Goal: Transaction & Acquisition: Purchase product/service

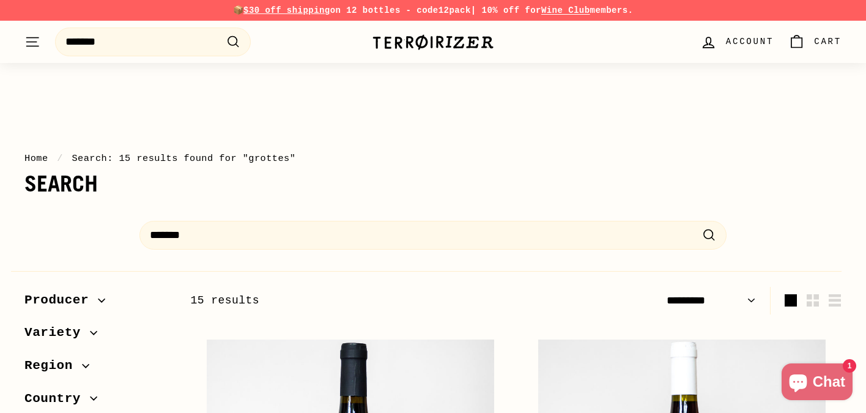
select select "*********"
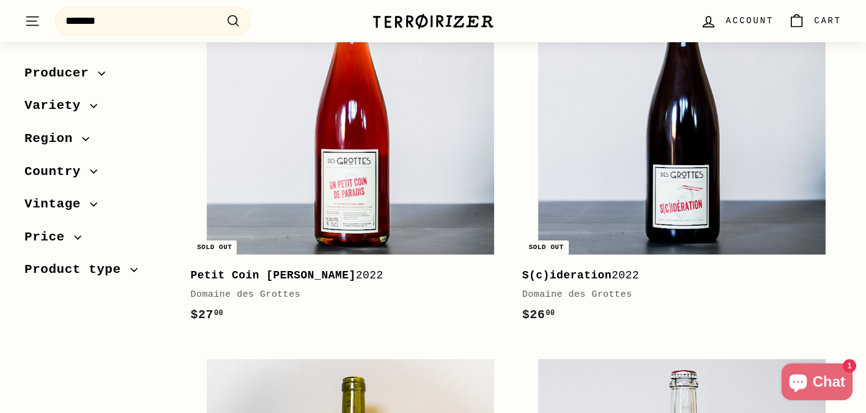
click at [390, 22] on img at bounding box center [433, 21] width 122 height 17
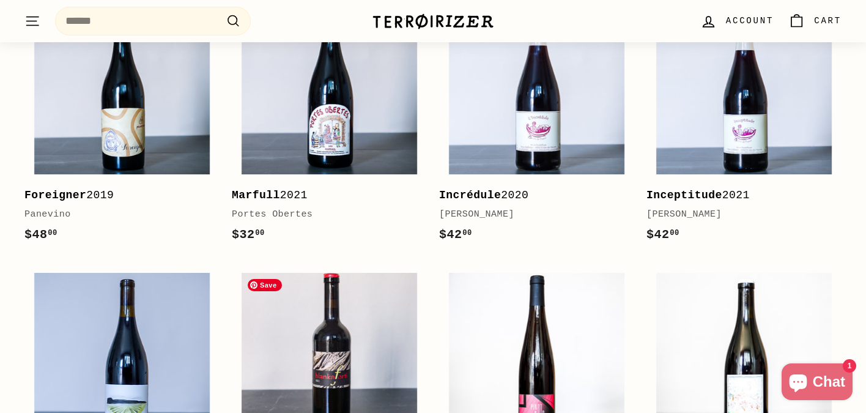
scroll to position [2241, 0]
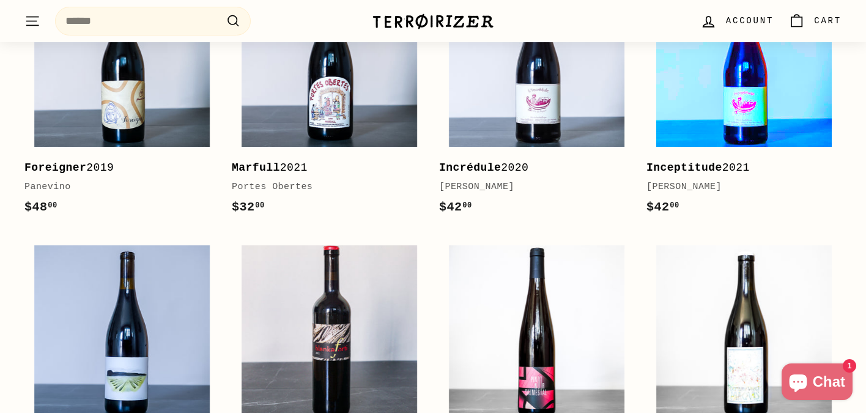
click at [724, 104] on img at bounding box center [743, 58] width 175 height 175
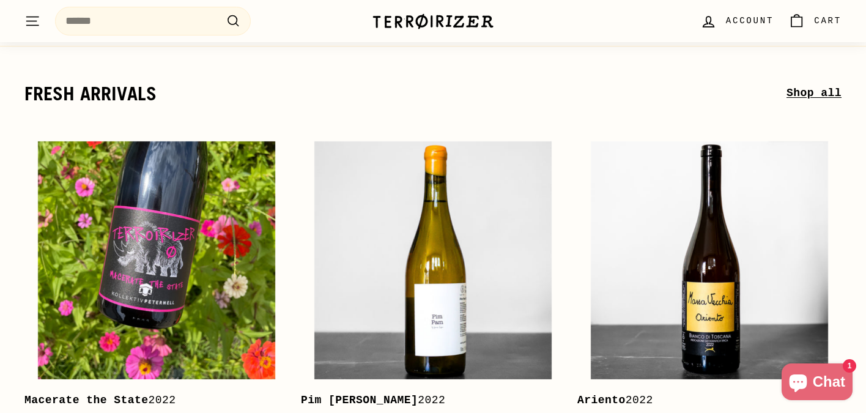
scroll to position [0, 0]
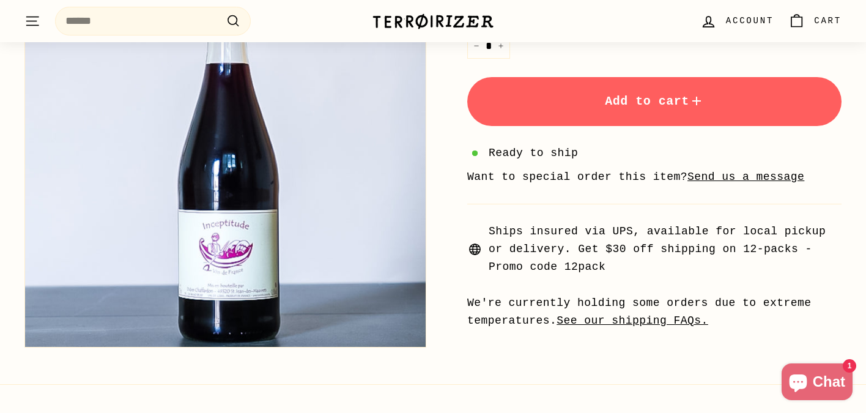
scroll to position [693, 0]
